Goal: Task Accomplishment & Management: Use online tool/utility

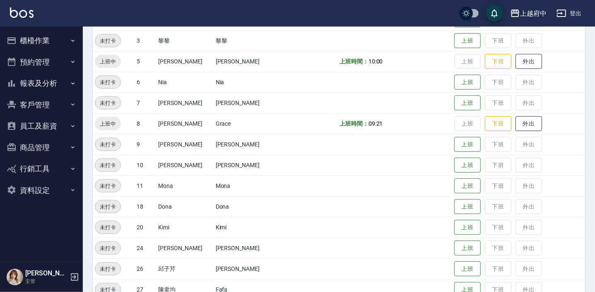
scroll to position [146, 0]
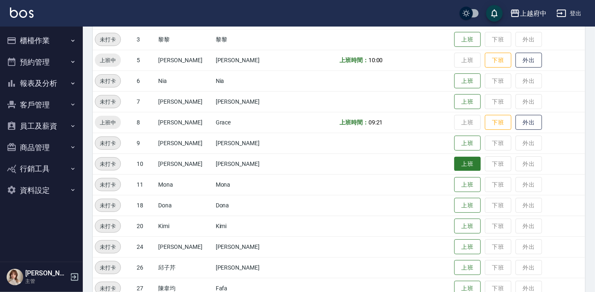
click at [461, 161] on button "上班" at bounding box center [467, 164] width 27 height 14
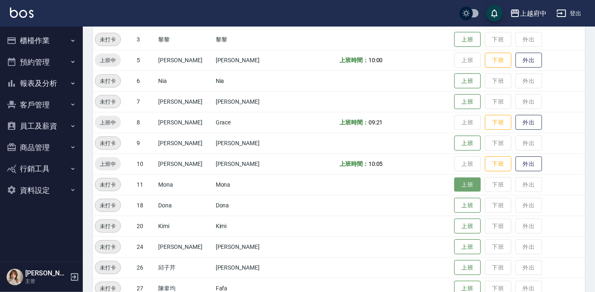
click at [454, 183] on button "上班" at bounding box center [467, 184] width 27 height 14
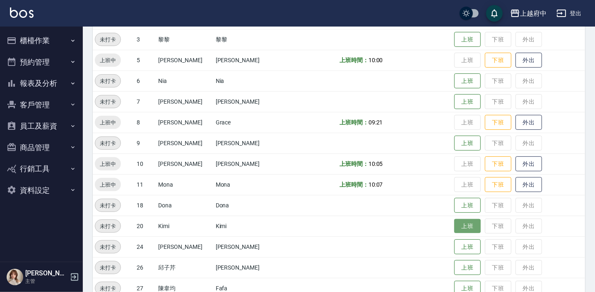
click at [456, 228] on button "上班" at bounding box center [467, 226] width 27 height 14
click at [459, 288] on button "上班" at bounding box center [467, 288] width 27 height 14
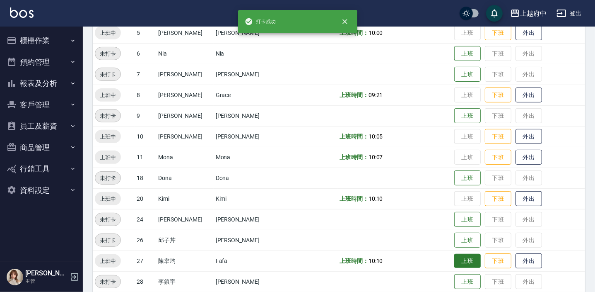
scroll to position [225, 0]
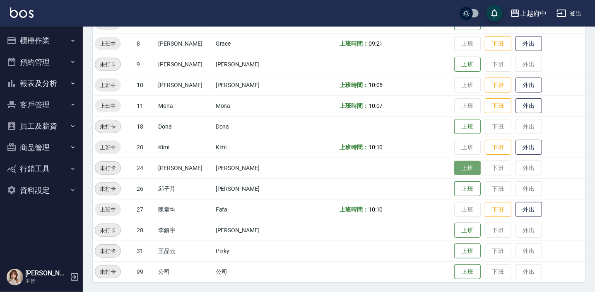
click at [465, 168] on button "上班" at bounding box center [467, 168] width 27 height 14
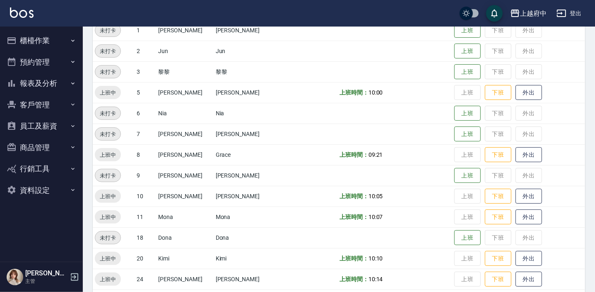
scroll to position [104, 0]
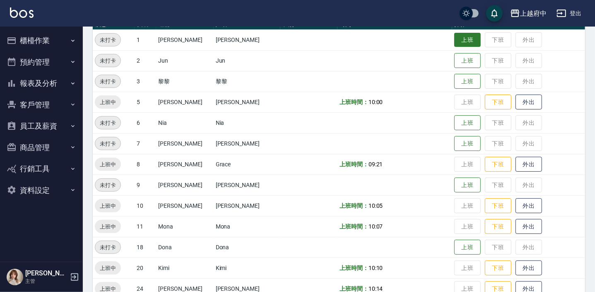
click at [460, 34] on button "上班" at bounding box center [467, 40] width 27 height 14
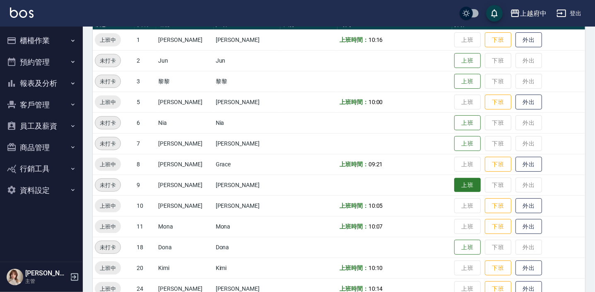
click at [461, 178] on button "上班" at bounding box center [467, 185] width 27 height 14
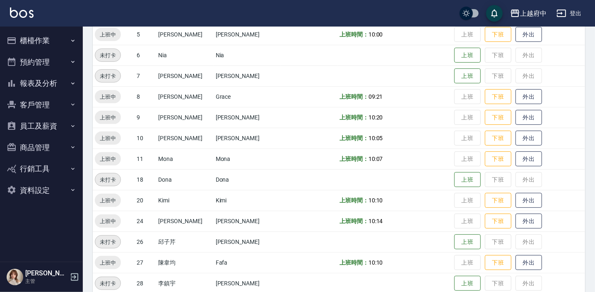
scroll to position [225, 0]
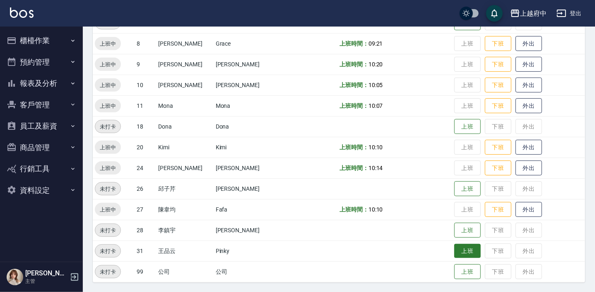
click at [457, 249] on button "上班" at bounding box center [467, 251] width 27 height 14
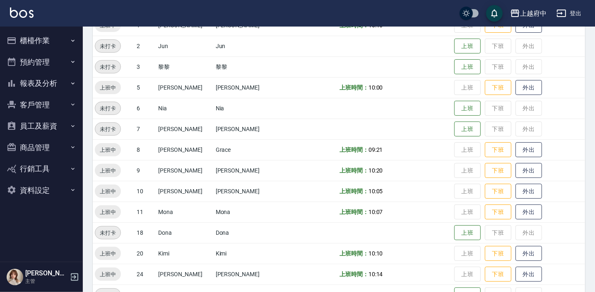
scroll to position [112, 0]
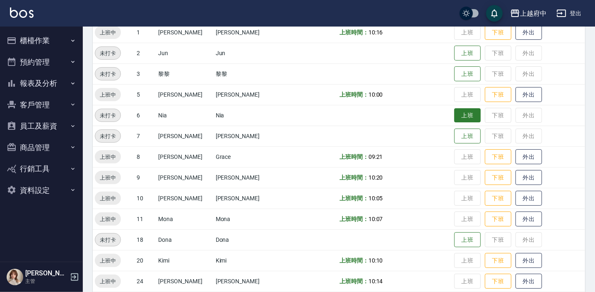
click at [454, 114] on button "上班" at bounding box center [467, 115] width 27 height 14
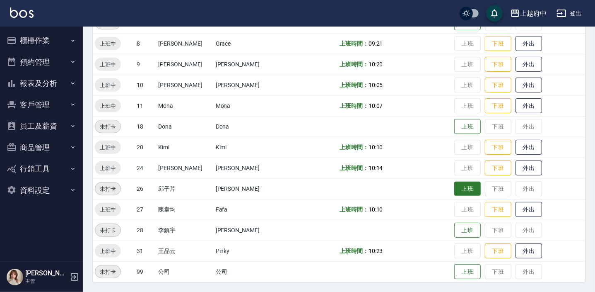
click at [454, 188] on button "上班" at bounding box center [467, 188] width 27 height 14
click at [389, 54] on td "上班時間： 10:20" at bounding box center [395, 64] width 115 height 21
click at [380, 197] on td "上班時間： 10:28" at bounding box center [395, 188] width 115 height 21
click at [381, 244] on td "上班時間： 10:23" at bounding box center [395, 250] width 115 height 21
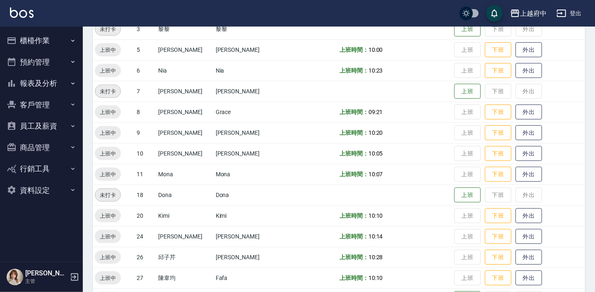
scroll to position [75, 0]
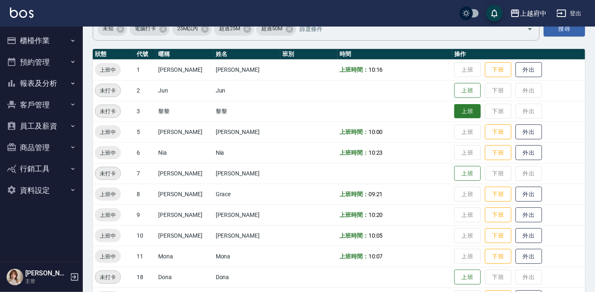
click at [463, 112] on button "上班" at bounding box center [467, 111] width 27 height 14
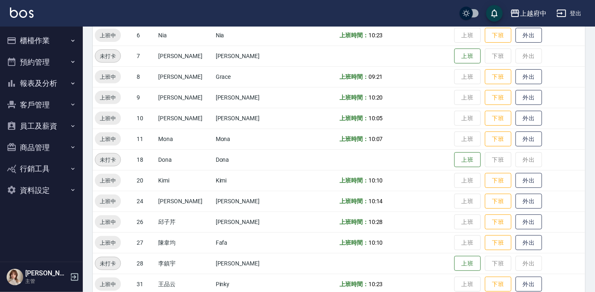
scroll to position [225, 0]
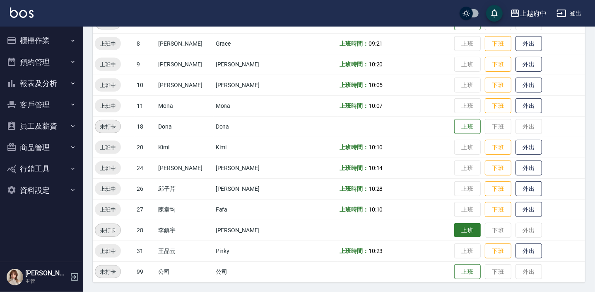
click at [458, 231] on button "上班" at bounding box center [467, 230] width 27 height 14
